Goal: Submit feedback/report problem

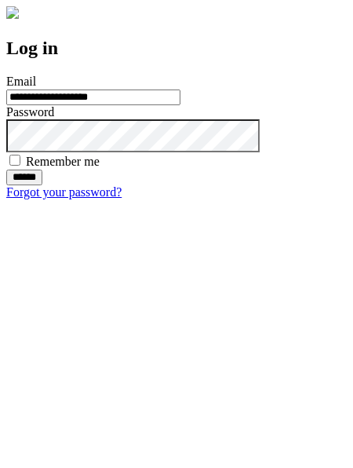
click at [42, 185] on input "******" at bounding box center [24, 178] width 36 height 16
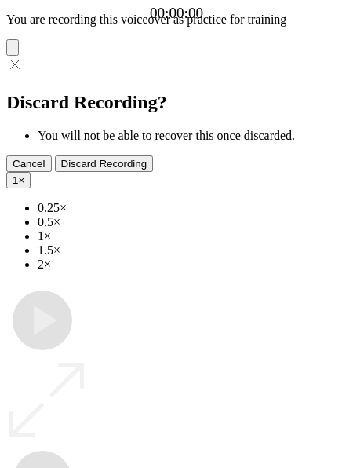
type input "**********"
